Goal: Task Accomplishment & Management: Manage account settings

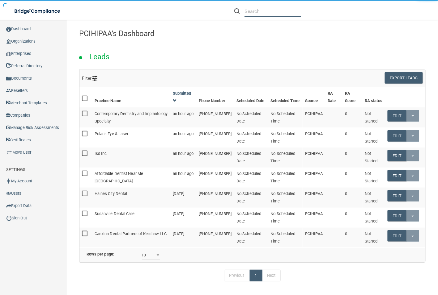
click at [256, 11] on input "text" at bounding box center [272, 11] width 57 height 11
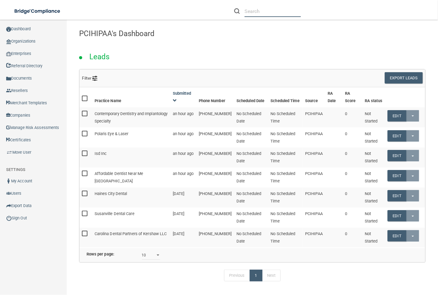
click at [256, 11] on input "text" at bounding box center [272, 11] width 57 height 11
paste input "[EMAIL_ADDRESS][DOMAIN_NAME]"
type input "[EMAIL_ADDRESS][DOMAIN_NAME]"
click at [32, 42] on link "Organizations" at bounding box center [33, 41] width 67 height 12
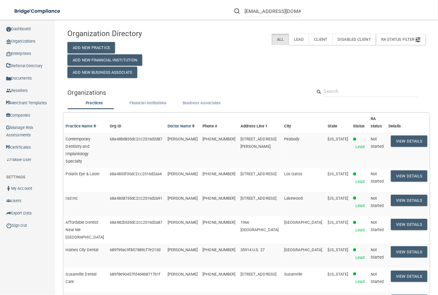
click at [259, 78] on div "Organization Directory Add New Practice Add New Financial Institution Add New B…" at bounding box center [246, 52] width 367 height 52
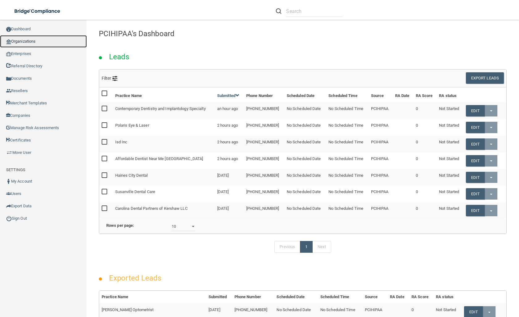
click at [40, 39] on link "Organizations" at bounding box center [43, 41] width 87 height 12
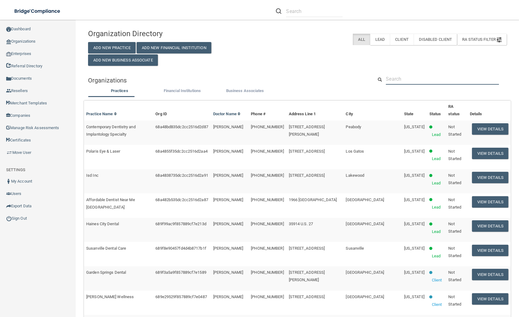
click at [416, 74] on input "text" at bounding box center [442, 78] width 113 height 11
paste input "[EMAIL_ADDRESS][DOMAIN_NAME]"
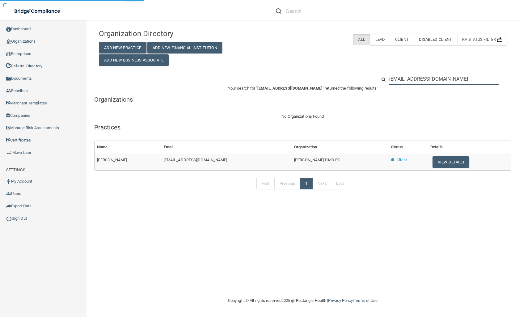
type input "[EMAIL_ADDRESS][DOMAIN_NAME]"
drag, startPoint x: 327, startPoint y: 159, endPoint x: 260, endPoint y: 160, distance: 67.0
click at [260, 160] on tr "Elizabeth Alvis alviselizabeth8@gmail.com Stephanie W. Teichmiller DMD PC Clien…" at bounding box center [303, 162] width 416 height 17
copy tr "[PERSON_NAME] DMD PC"
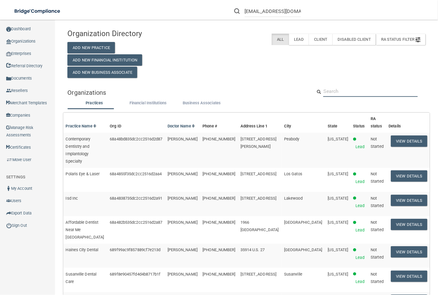
click at [376, 88] on input "text" at bounding box center [370, 91] width 95 height 11
paste input "[EMAIL_ADDRESS][DOMAIN_NAME]"
type input "[EMAIL_ADDRESS][DOMAIN_NAME]"
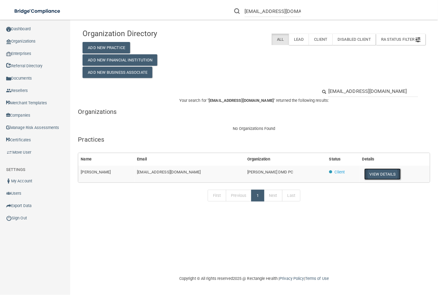
click at [380, 176] on button "View Details" at bounding box center [382, 174] width 36 height 11
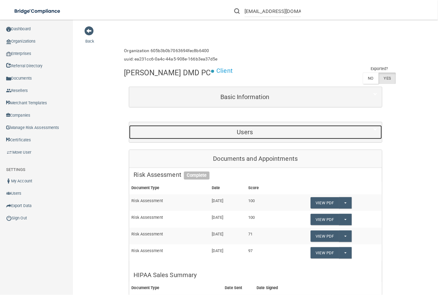
click at [218, 139] on div "Users" at bounding box center [245, 132] width 232 height 14
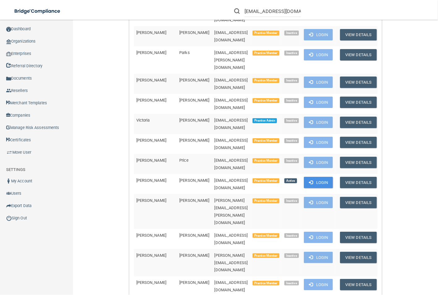
scroll to position [684, 0]
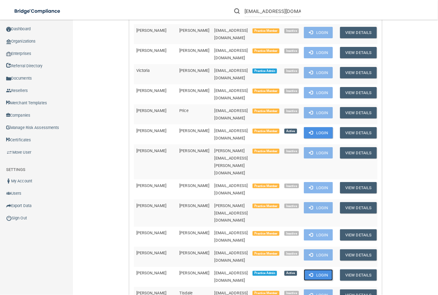
click at [323, 270] on button "Login" at bounding box center [318, 275] width 29 height 11
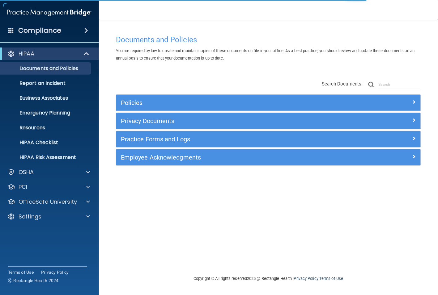
click at [67, 223] on div "HIPAA Documents and Policies Report an Incident Business Associates Emergency P…" at bounding box center [49, 136] width 99 height 183
click at [68, 220] on div "Settings" at bounding box center [41, 216] width 77 height 7
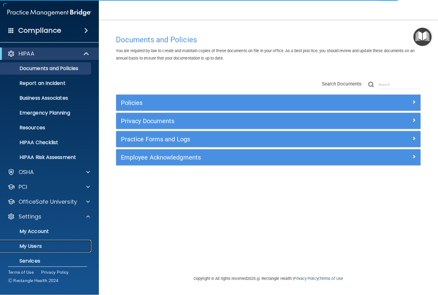
click at [51, 244] on p "My Users" at bounding box center [46, 246] width 84 height 6
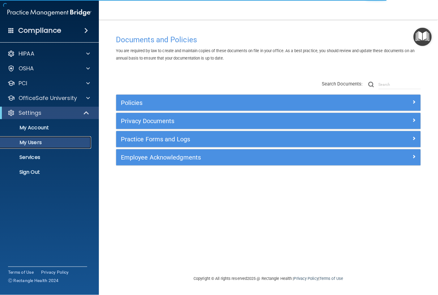
select select "20"
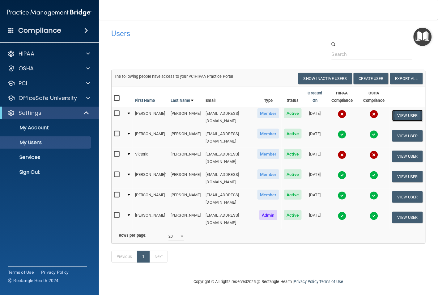
click at [399, 114] on button "View User" at bounding box center [407, 115] width 31 height 11
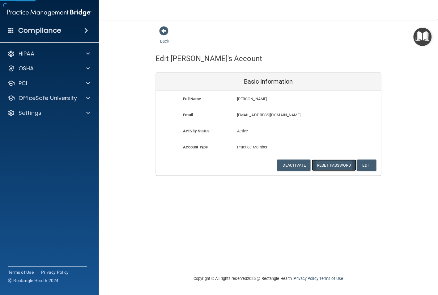
click at [328, 166] on button "Reset Password" at bounding box center [334, 165] width 44 height 11
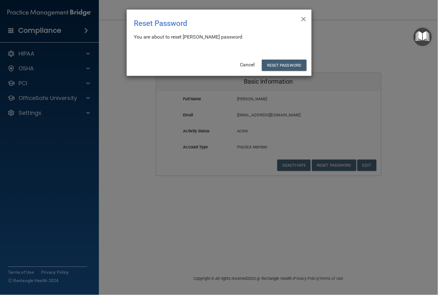
click at [214, 271] on div "× Close Reset Password There was an error while resetting the password ... You …" at bounding box center [219, 147] width 438 height 295
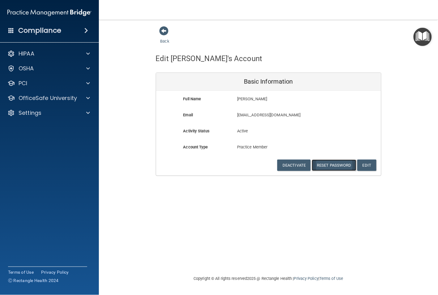
click at [332, 162] on button "Reset Password" at bounding box center [334, 165] width 44 height 11
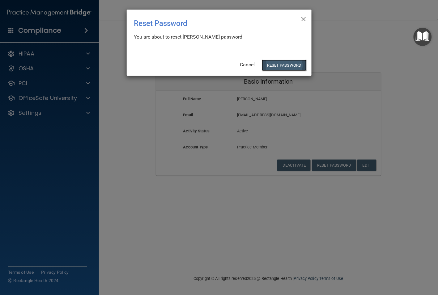
click at [279, 62] on button "Reset Password" at bounding box center [284, 65] width 44 height 11
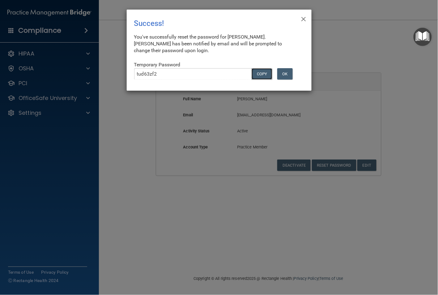
click at [261, 74] on button "COPY" at bounding box center [261, 73] width 20 height 11
click at [287, 73] on button "OK" at bounding box center [284, 73] width 15 height 11
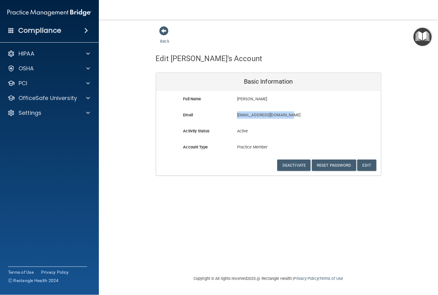
drag, startPoint x: 295, startPoint y: 115, endPoint x: 238, endPoint y: 116, distance: 56.6
click at [238, 116] on p "[EMAIL_ADDRESS][DOMAIN_NAME]" at bounding box center [286, 115] width 99 height 7
copy p "[EMAIL_ADDRESS][DOMAIN_NAME]"
click at [170, 268] on div "Back Edit [PERSON_NAME]'s Account Basic Information Full Name [PERSON_NAME] [PE…" at bounding box center [268, 147] width 314 height 243
